Goal: Transaction & Acquisition: Book appointment/travel/reservation

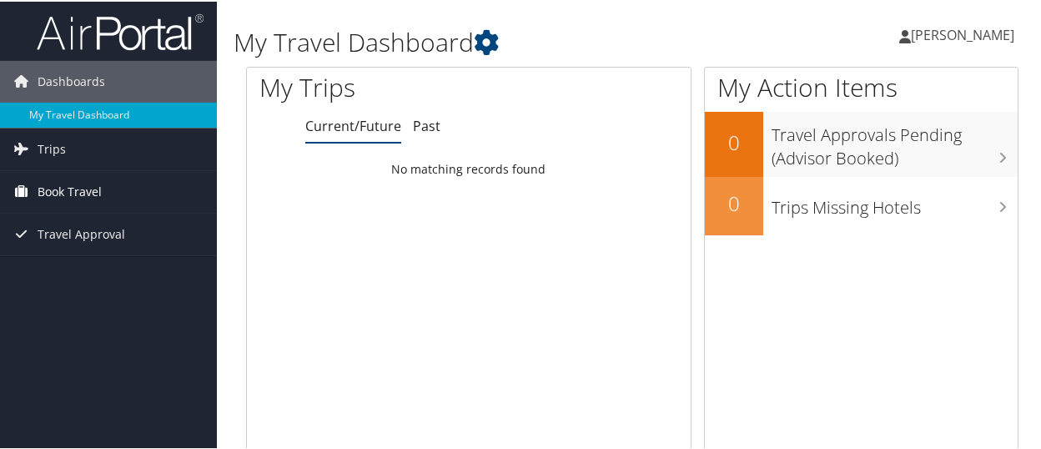
click at [60, 177] on span "Book Travel" at bounding box center [70, 190] width 64 height 42
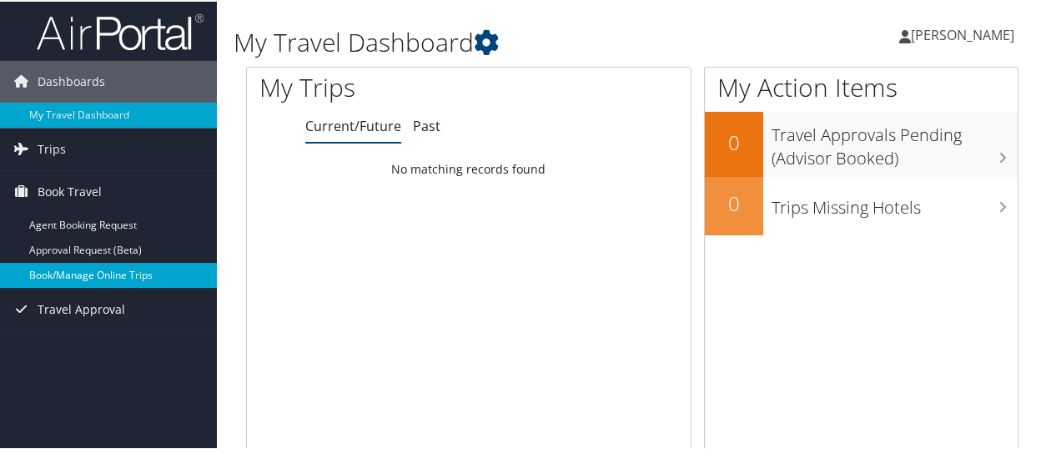
click at [80, 277] on link "Book/Manage Online Trips" at bounding box center [108, 273] width 217 height 25
